Goal: Task Accomplishment & Management: Manage account settings

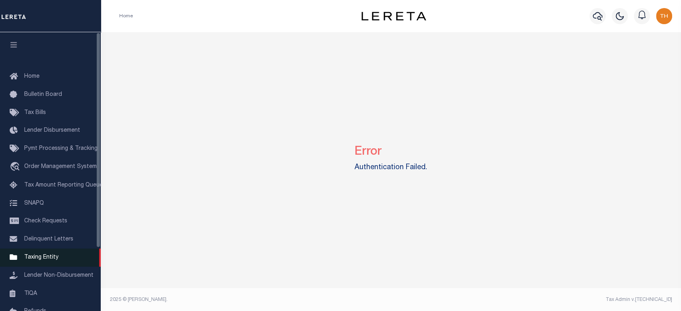
click at [37, 257] on span "Taxing Entity" at bounding box center [41, 258] width 34 height 6
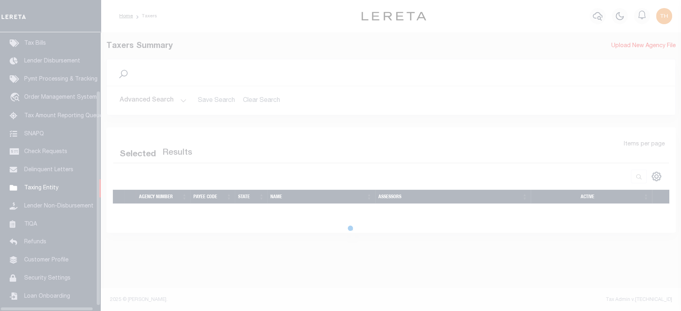
scroll to position [75, 0]
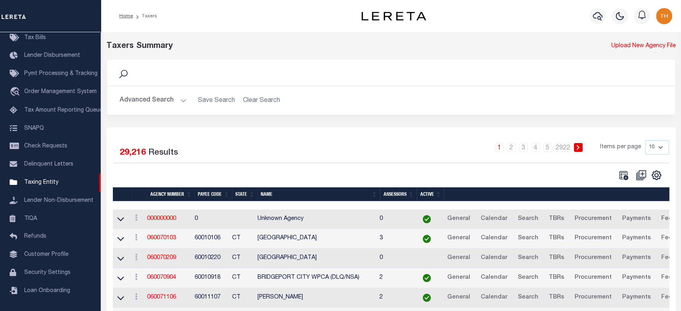
click at [146, 103] on button "Advanced Search" at bounding box center [153, 101] width 67 height 16
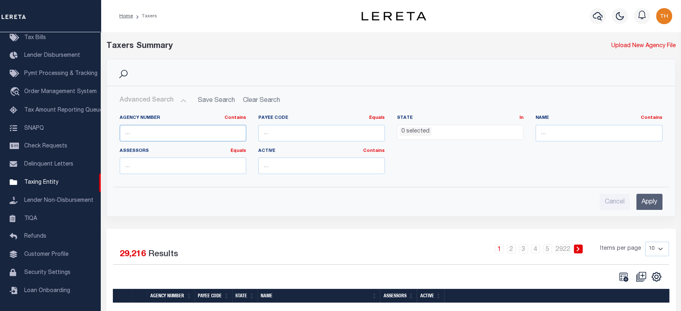
click at [157, 129] on input "text" at bounding box center [183, 133] width 127 height 17
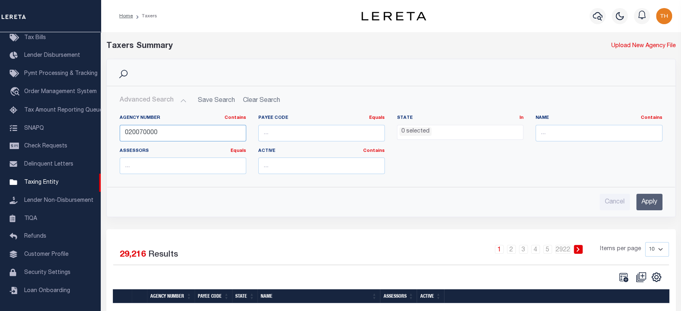
type input "020070000"
click at [643, 199] on input "Apply" at bounding box center [649, 202] width 26 height 17
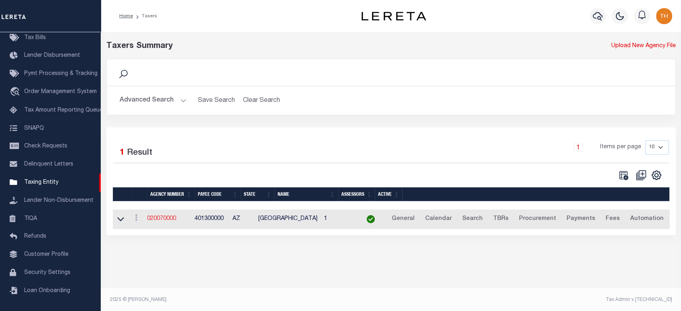
click at [175, 221] on link "020070000" at bounding box center [161, 219] width 29 height 6
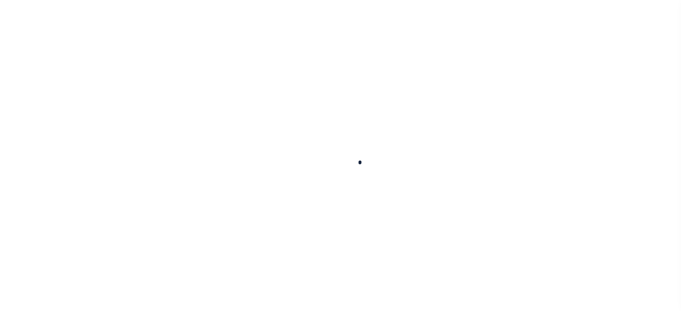
select select
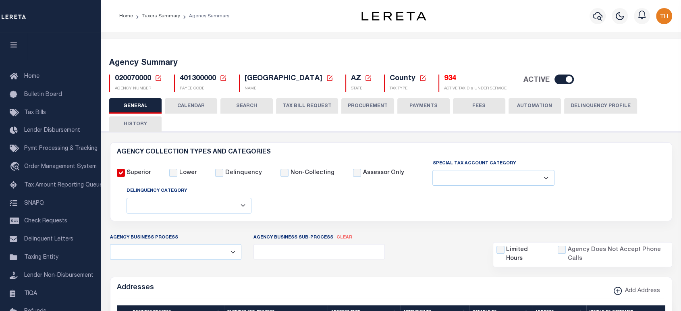
click at [309, 106] on button "TAX BILL REQUEST" at bounding box center [307, 105] width 62 height 15
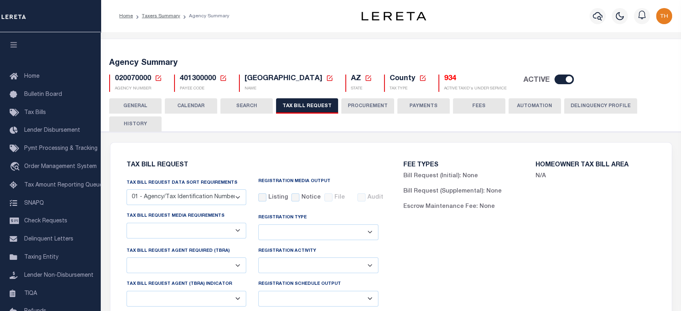
select select "28"
checkbox input "false"
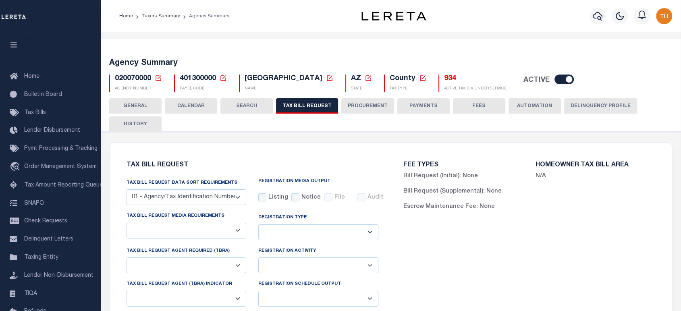
select select "22"
select select "true"
select select "14"
select select
select select "3"
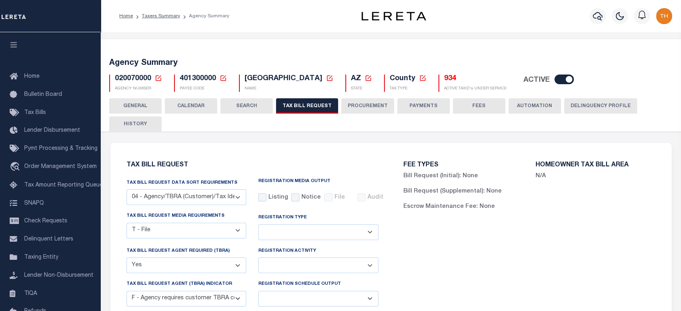
scroll to position [179, 0]
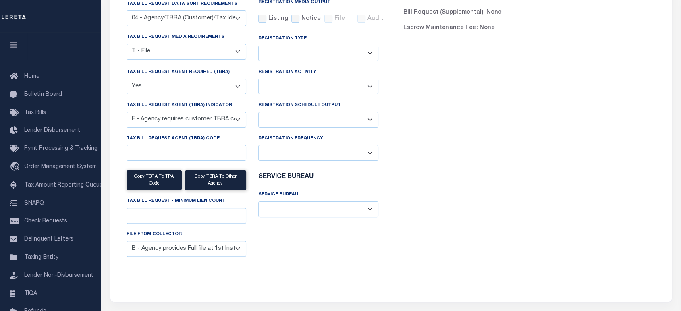
click at [235, 120] on select "A - Agency requires both customer TBRA code and LERETA TBRA code. B - Agency re…" at bounding box center [187, 120] width 120 height 16
click at [532, 100] on div "FEE TYPES Bill Request (Initial): None Bill Request (Supplemental): None Escrow…" at bounding box center [529, 127] width 277 height 309
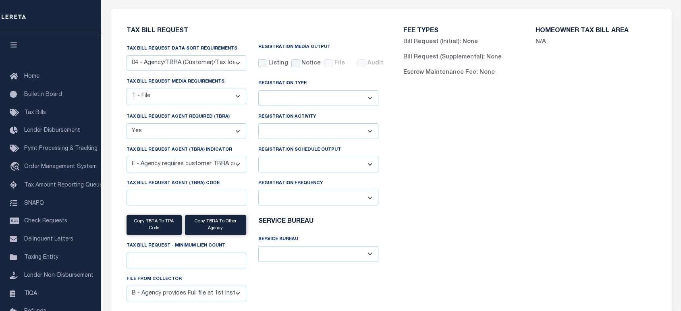
click at [355, 165] on select "Delta File Full File" at bounding box center [318, 165] width 120 height 16
select select "1"
click at [258, 158] on select "Delta File Full File" at bounding box center [318, 165] width 120 height 16
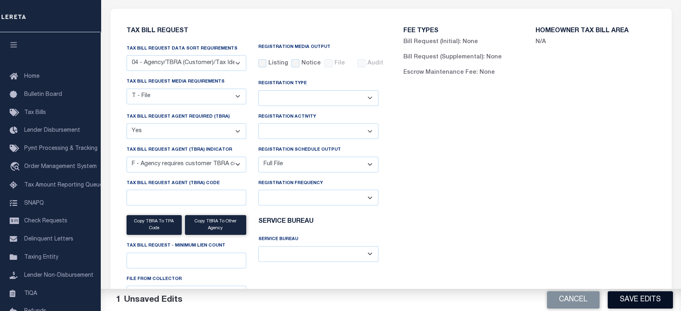
scroll to position [179, 0]
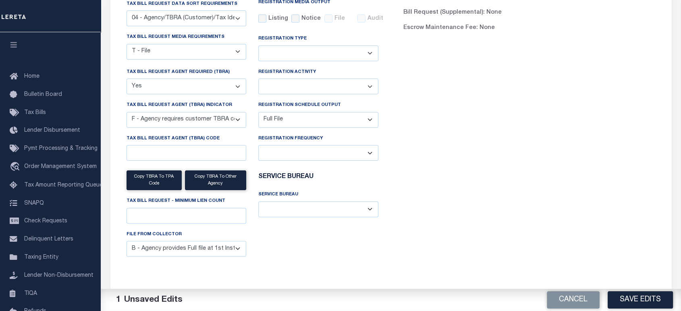
click at [640, 302] on button "Save Edits" at bounding box center [640, 299] width 65 height 17
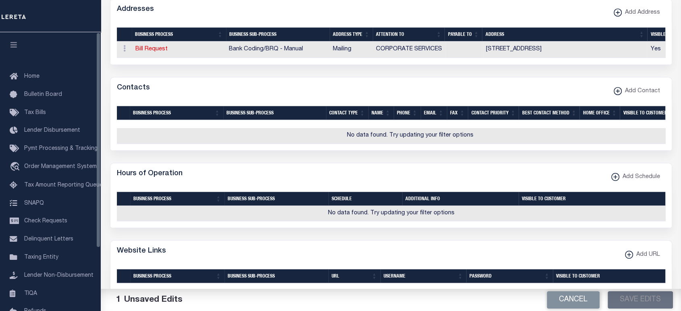
scroll to position [716, 0]
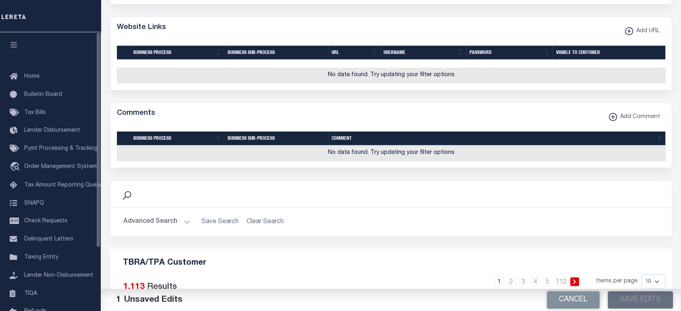
click at [8, 44] on button "button" at bounding box center [13, 45] width 27 height 27
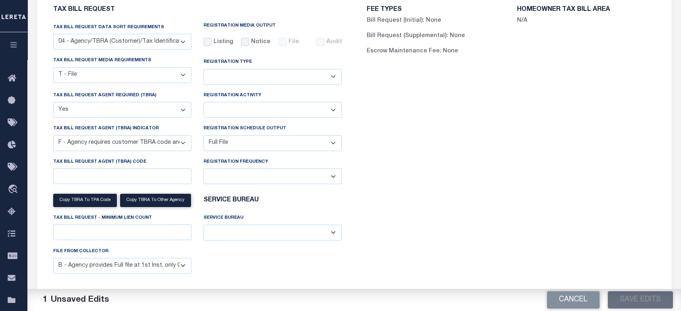
scroll to position [260, 0]
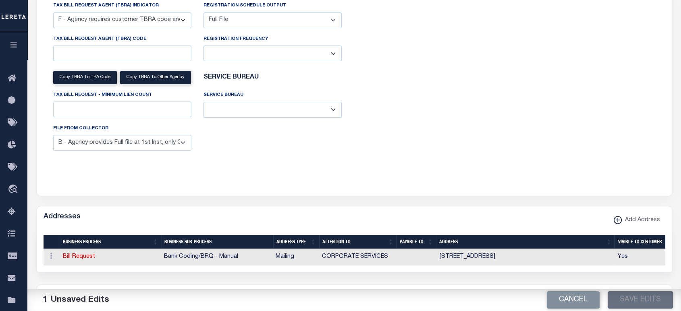
click at [181, 147] on select "B - Agency provides Full file at 1st Inst, only Open file at subsequent install…" at bounding box center [122, 143] width 138 height 16
click at [403, 152] on div "FEE TYPES Bill Request (Initial): None Bill Request (Supplemental): None Escrow…" at bounding box center [511, 25] width 314 height 303
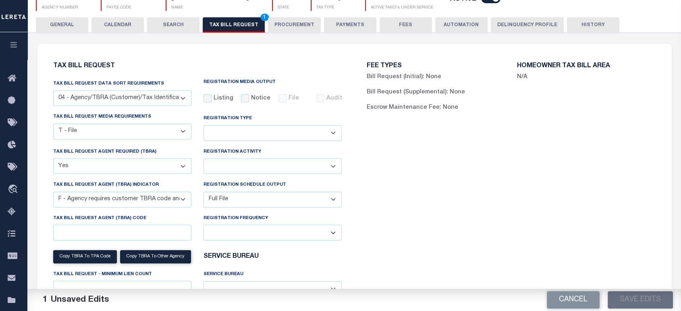
click at [642, 303] on div "Cancel Save Edits" at bounding box center [517, 300] width 327 height 23
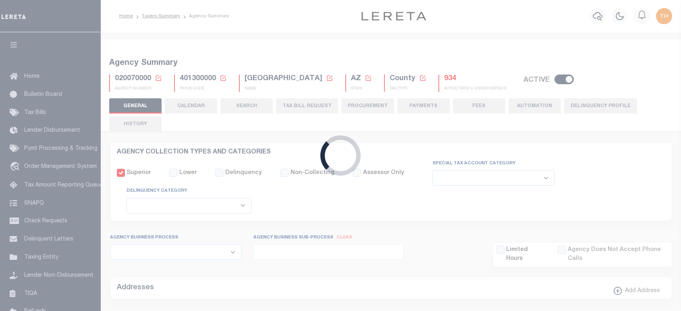
select select
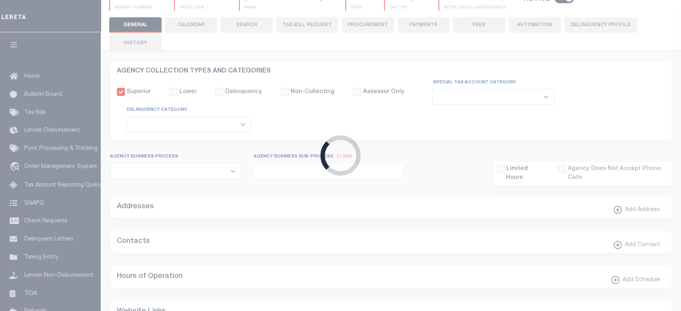
click at [316, 25] on button "TAX BILL REQUEST" at bounding box center [307, 24] width 62 height 15
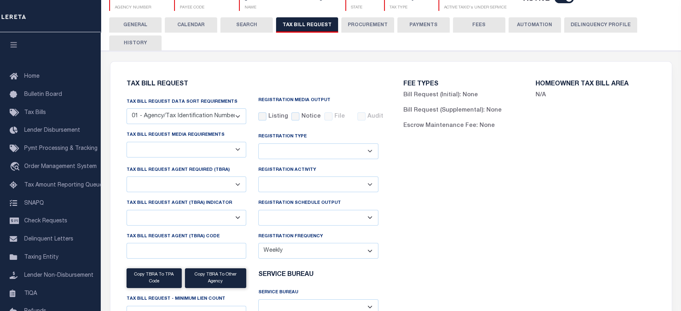
select select "28"
checkbox input "false"
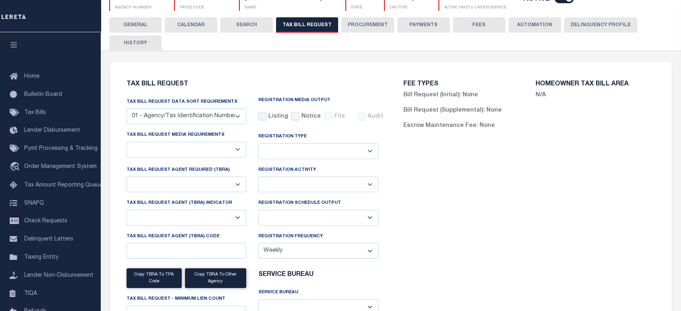
select select "22"
select select "true"
select select "14"
select select
select select "3"
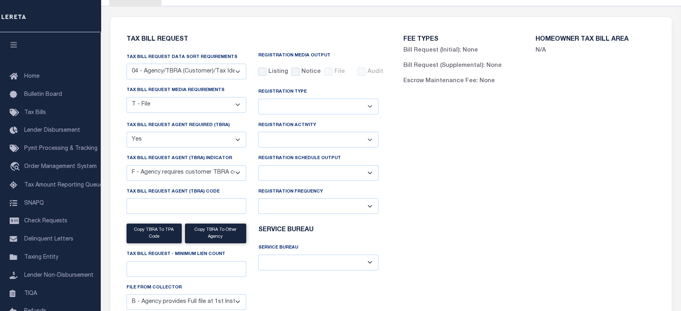
scroll to position [126, 0]
click at [311, 170] on select "Delta File Full File" at bounding box center [318, 173] width 120 height 16
select select "1"
click at [258, 166] on select "Delta File Full File" at bounding box center [318, 173] width 120 height 16
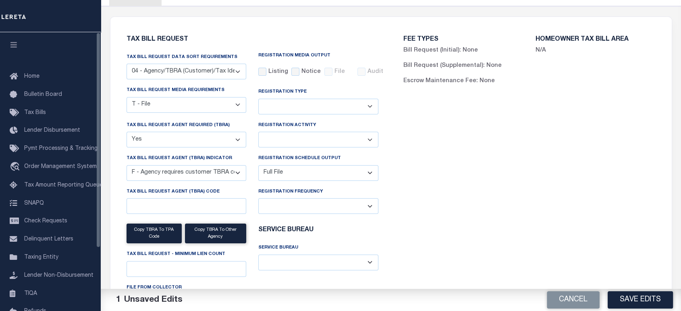
click at [9, 47] on icon "button" at bounding box center [13, 44] width 9 height 7
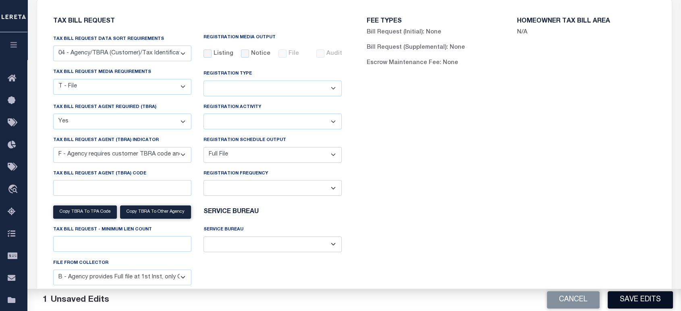
click at [641, 302] on button "Save Edits" at bounding box center [640, 299] width 65 height 17
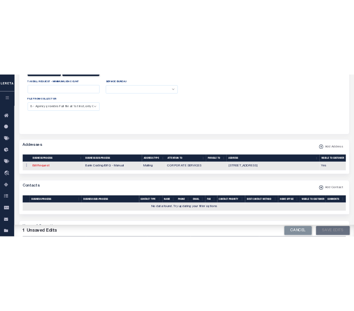
scroll to position [36, 0]
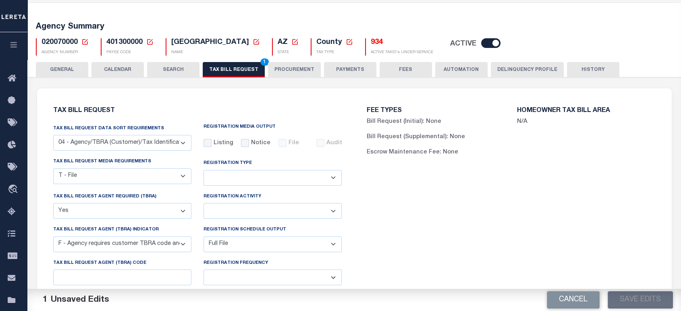
click at [635, 304] on div "Cancel Save Edits" at bounding box center [517, 300] width 327 height 23
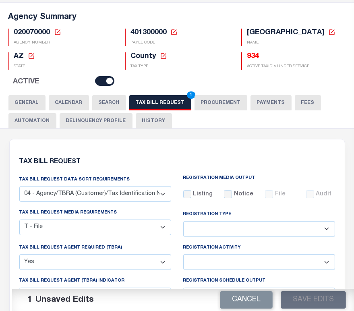
scroll to position [260, 0]
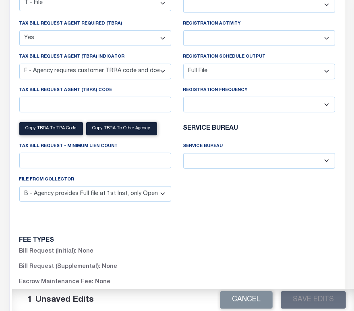
click at [328, 305] on div "Cancel Save Edits" at bounding box center [268, 300] width 171 height 23
click at [326, 304] on div "Cancel Save Edits" at bounding box center [268, 300] width 171 height 23
click at [325, 301] on div "Cancel Save Edits" at bounding box center [268, 300] width 171 height 23
click at [323, 301] on div "Cancel Save Edits" at bounding box center [268, 300] width 171 height 23
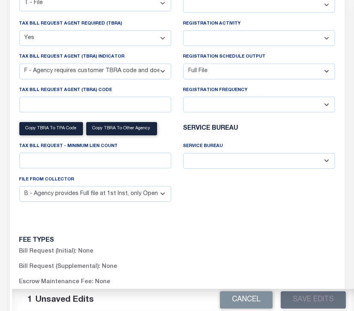
click at [322, 301] on div "Cancel Save Edits" at bounding box center [268, 300] width 171 height 23
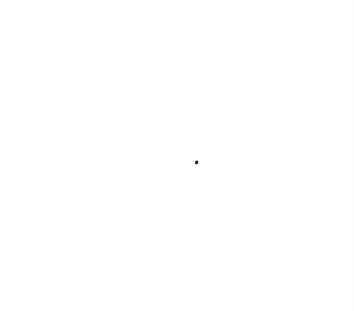
select select
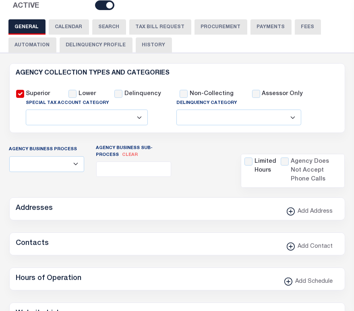
checkbox input "false"
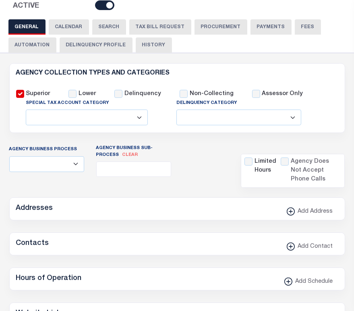
type input "401300000"
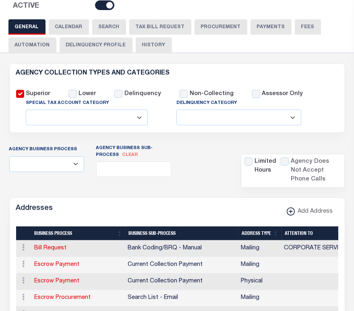
scroll to position [23, 0]
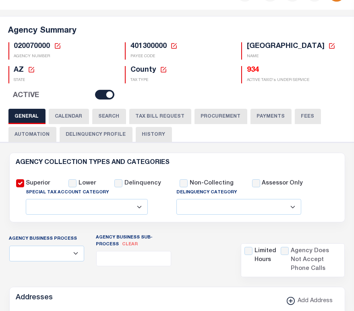
click at [158, 117] on button "TAX BILL REQUEST" at bounding box center [160, 116] width 62 height 15
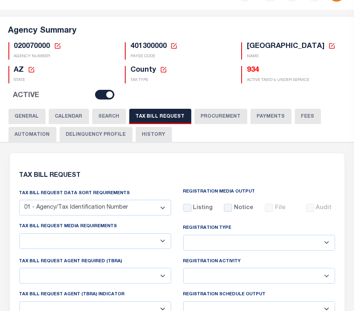
select select "28"
checkbox input "false"
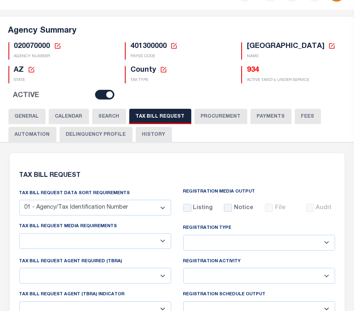
select select "22"
select select "true"
select select "14"
select select
select select "3"
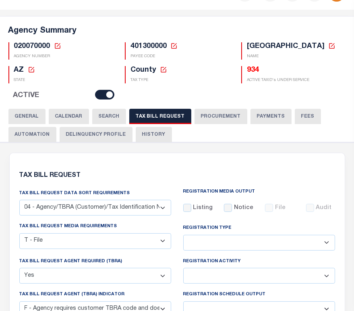
scroll to position [157, 0]
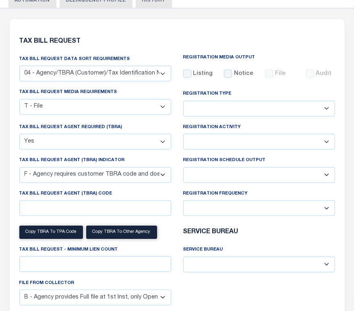
click at [237, 167] on select "Delta File Full File" at bounding box center [259, 175] width 152 height 16
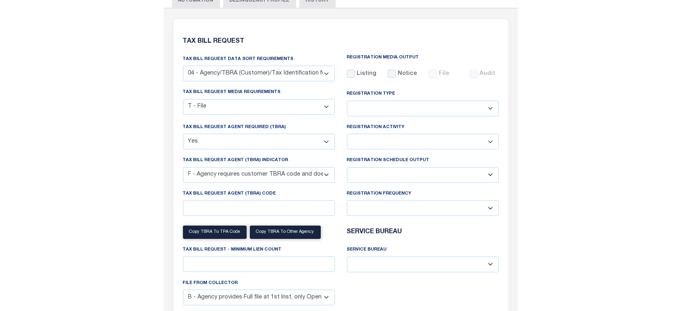
scroll to position [201, 0]
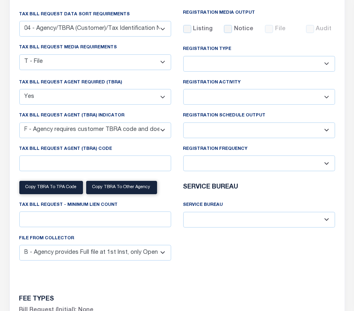
select select "1"
click at [183, 124] on select "Delta File Full File" at bounding box center [259, 130] width 152 height 16
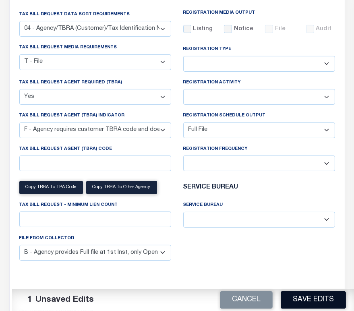
click at [323, 304] on button "Save Edits" at bounding box center [313, 299] width 65 height 17
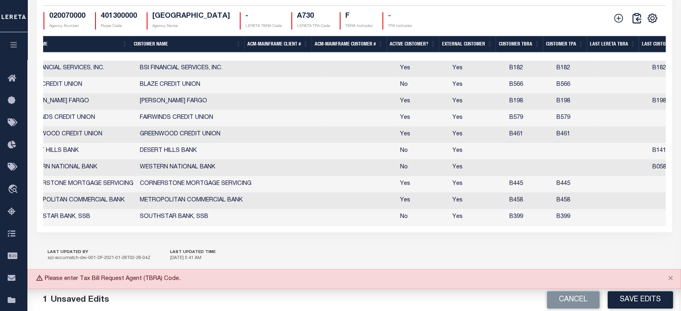
scroll to position [0, 167]
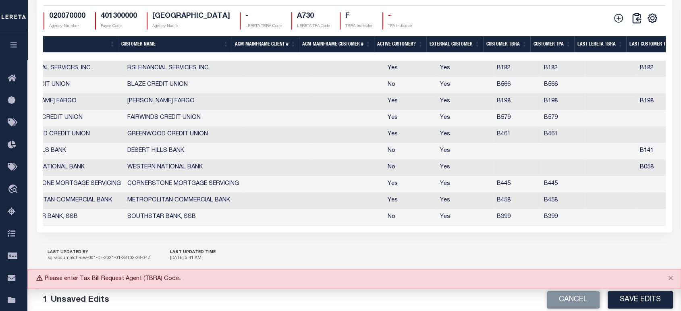
click at [354, 52] on th "Customer TBRA" at bounding box center [506, 44] width 47 height 17
